Goal: Use online tool/utility

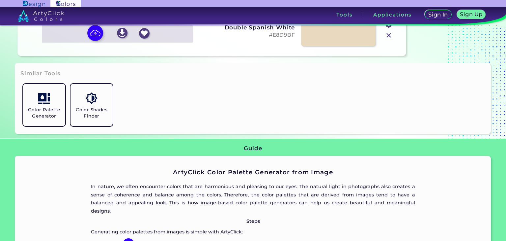
scroll to position [128, 0]
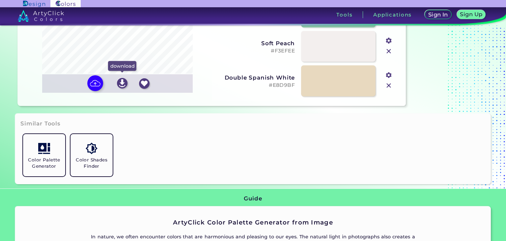
click at [124, 85] on img at bounding box center [122, 83] width 11 height 11
click at [98, 83] on img at bounding box center [95, 83] width 19 height 19
click at [0, 0] on input "file" at bounding box center [0, 0] width 0 height 0
type input "#c7d7f0"
type input "#a9bede"
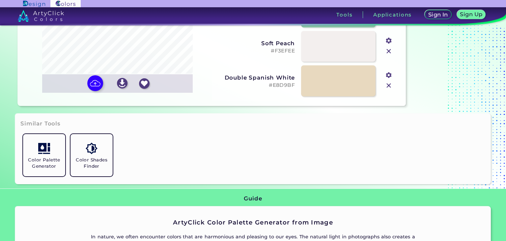
type input "#829dc6"
type input "#4c70a5"
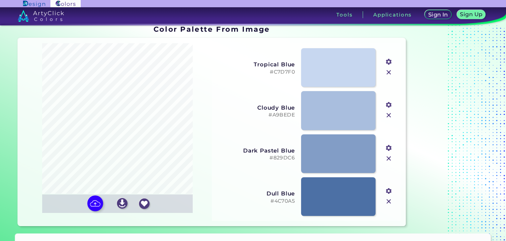
scroll to position [0, 0]
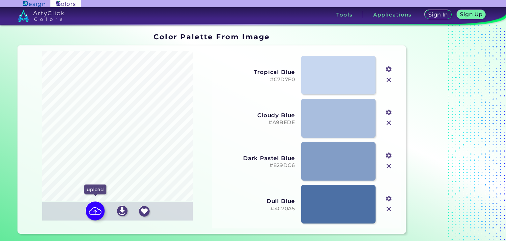
click at [91, 211] on img at bounding box center [95, 210] width 19 height 19
click at [0, 0] on input "file" at bounding box center [0, 0] width 0 height 0
type input "#e9eaf9"
type input "#ffffff"
type input "#232c3b"
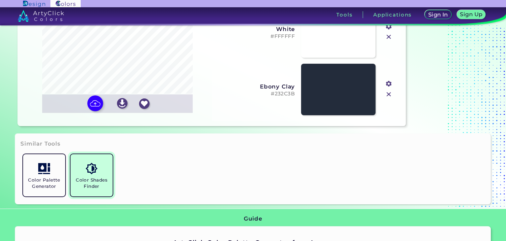
scroll to position [107, 0]
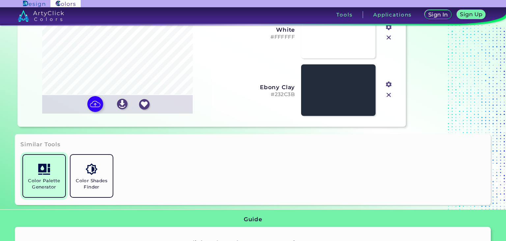
click at [52, 168] on link "Color Palette Generator" at bounding box center [43, 175] width 47 height 47
